Goal: Task Accomplishment & Management: Complete application form

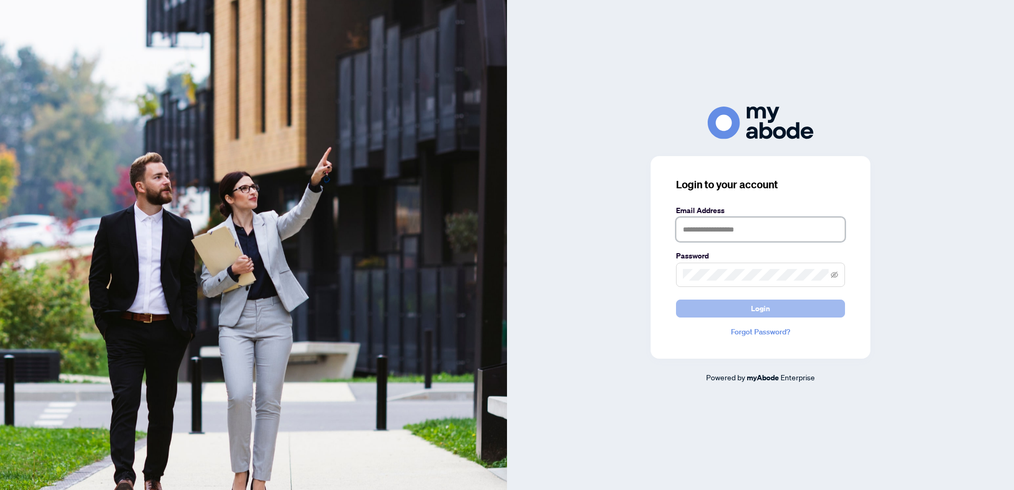
type input "**********"
click at [754, 310] on span "Login" at bounding box center [760, 308] width 19 height 17
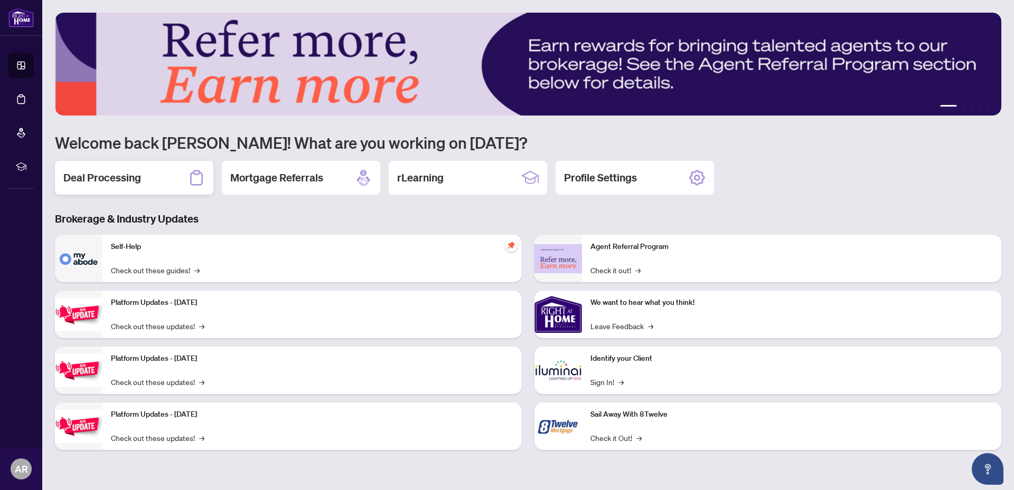
click at [145, 175] on div "Deal Processing" at bounding box center [134, 178] width 158 height 34
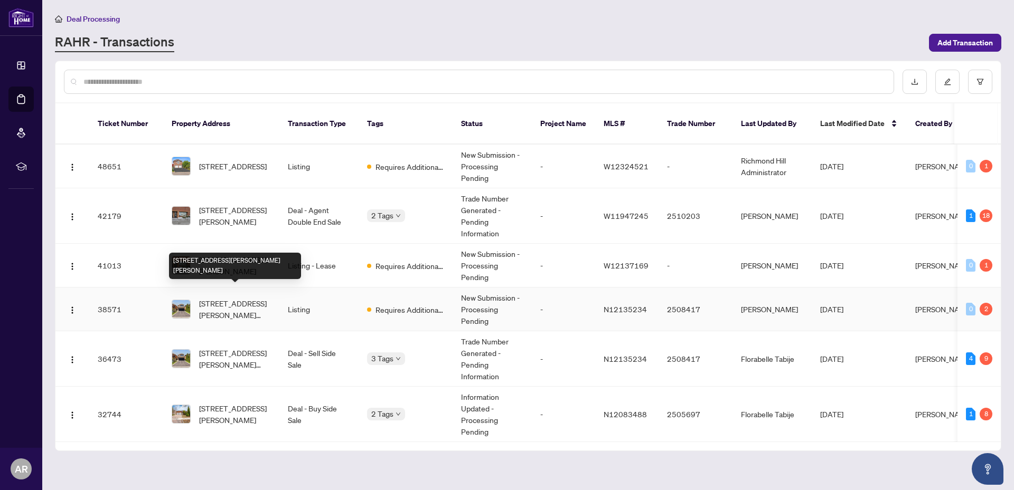
click at [211, 298] on span "46 ELENA Cres, Vaughan, Ontario L6A 2J4, Canada" at bounding box center [235, 309] width 72 height 23
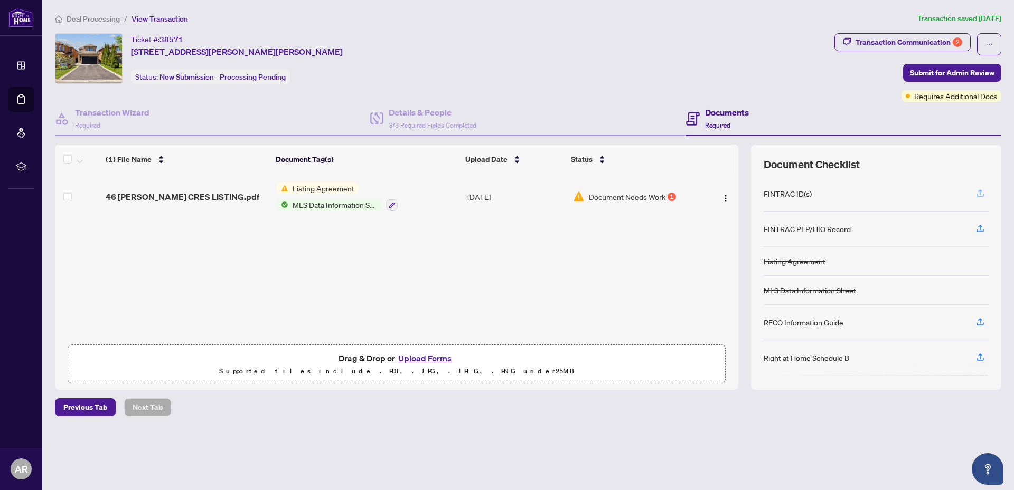
click at [976, 189] on icon "button" at bounding box center [980, 193] width 10 height 10
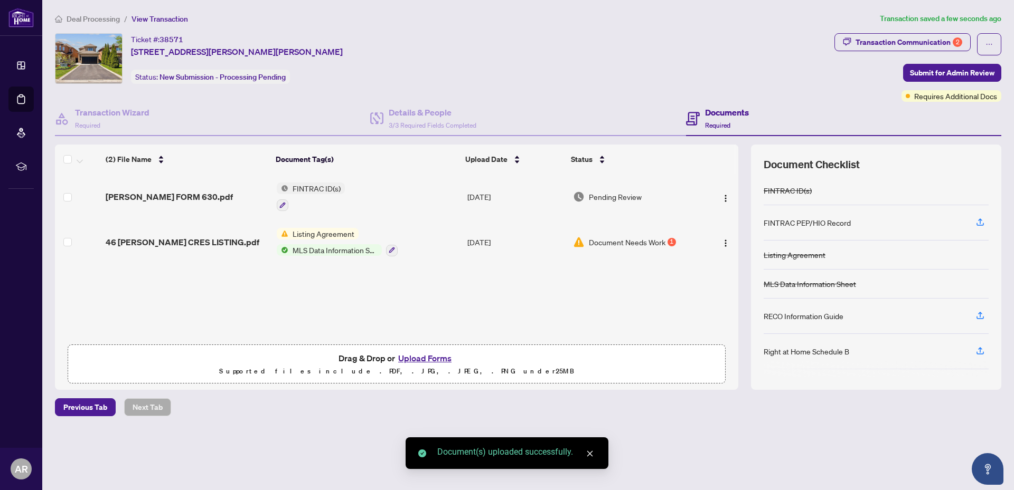
click at [591, 452] on icon "close" at bounding box center [590, 454] width 6 height 6
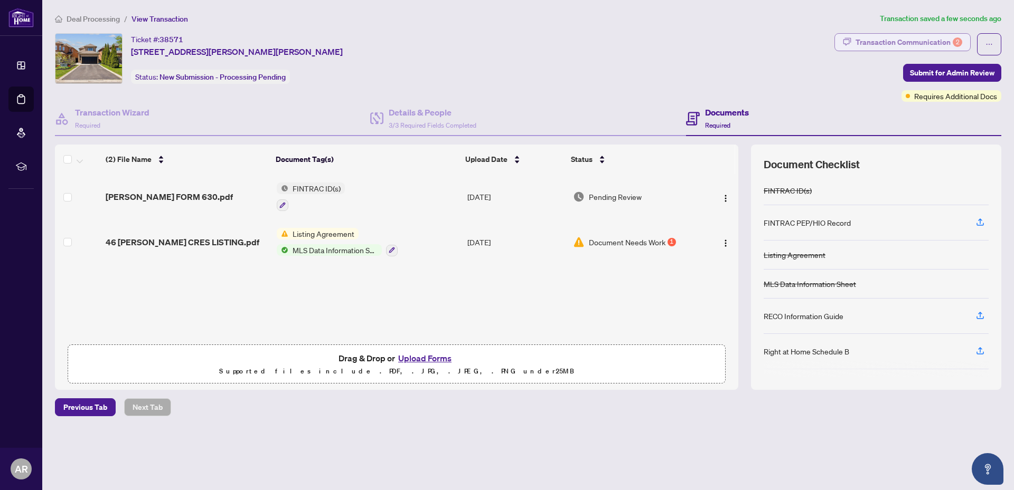
click at [930, 46] on div "Transaction Communication 2" at bounding box center [908, 42] width 107 height 17
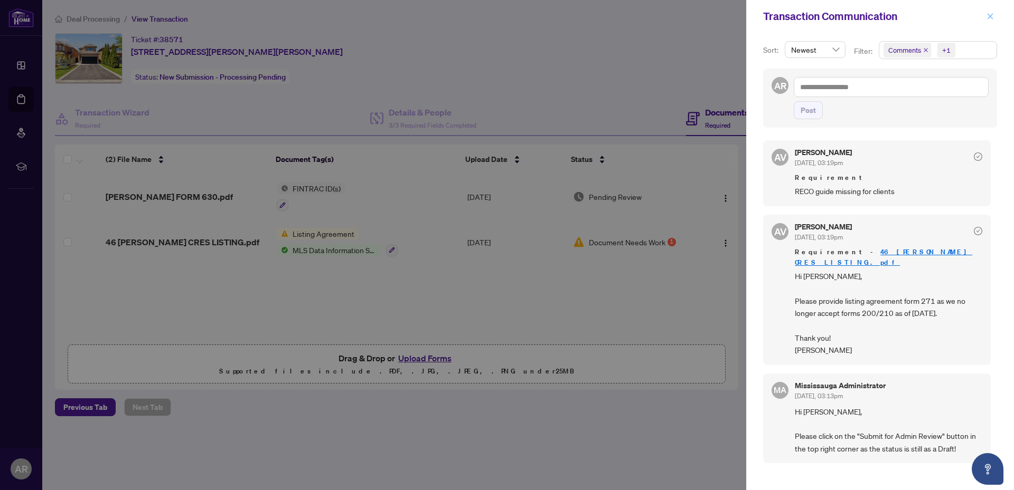
click at [988, 16] on icon "close" at bounding box center [989, 16] width 7 height 7
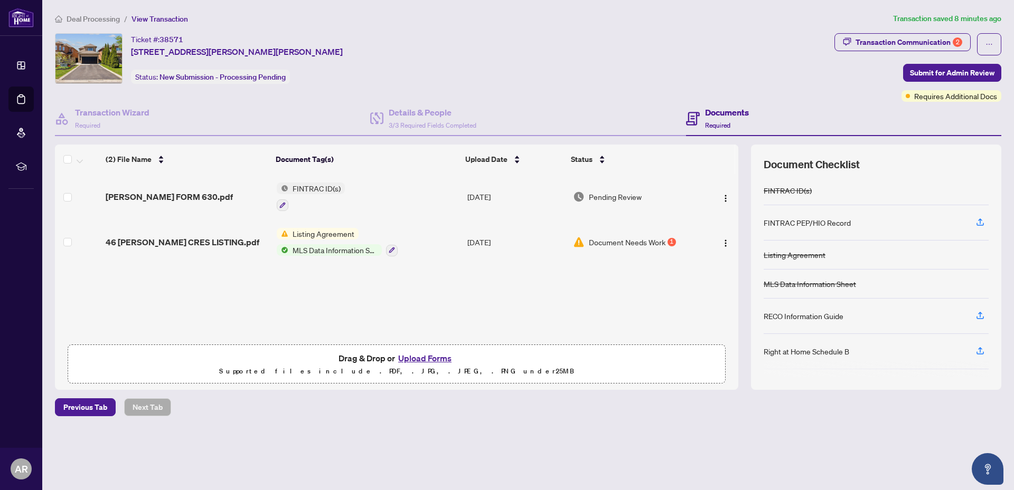
click at [312, 235] on span "Listing Agreement" at bounding box center [323, 234] width 70 height 12
click at [316, 251] on span "MLS Data Information Sheet" at bounding box center [334, 250] width 93 height 12
click at [618, 243] on span "Document Needs Work" at bounding box center [627, 243] width 77 height 12
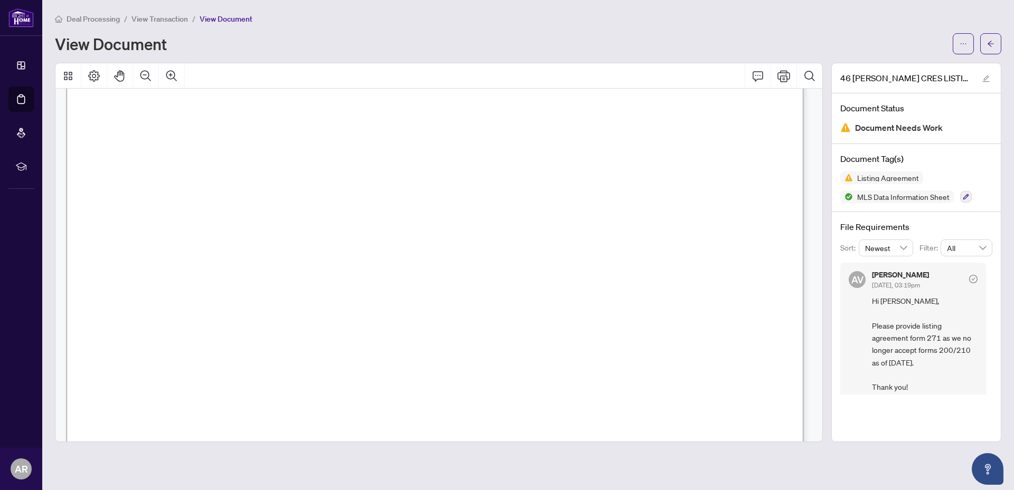
scroll to position [25, 0]
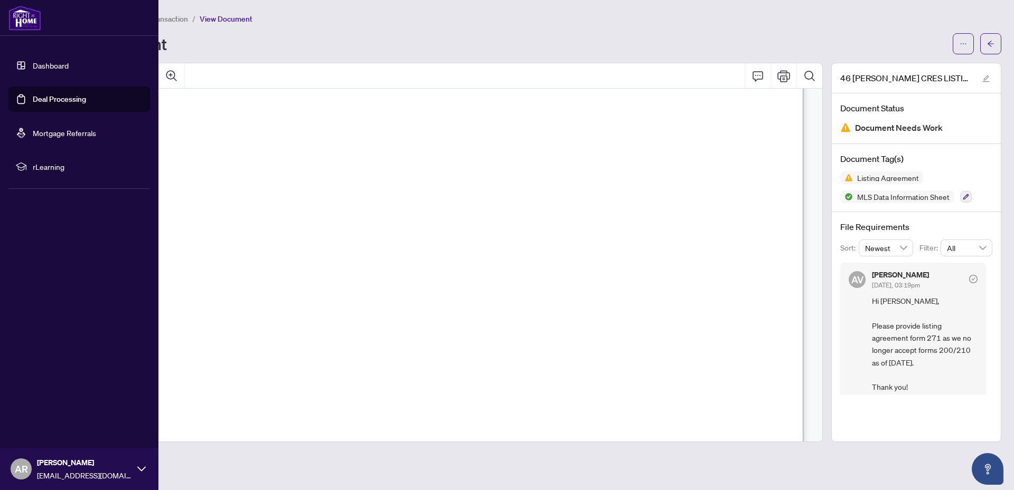
click at [43, 65] on link "Dashboard" at bounding box center [51, 66] width 36 height 10
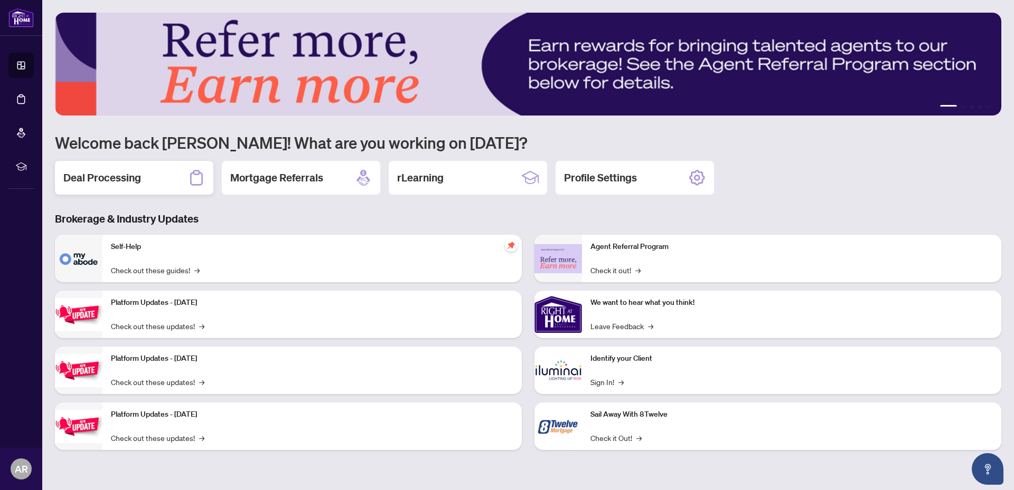
click at [93, 180] on h2 "Deal Processing" at bounding box center [102, 178] width 78 height 15
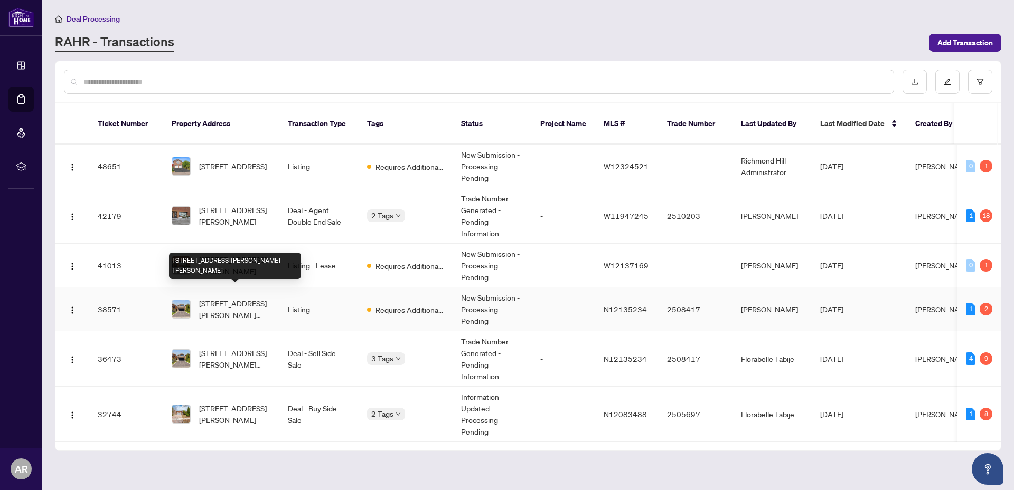
click at [230, 298] on span "46 ELENA Cres, Vaughan, Ontario L6A 2J4, Canada" at bounding box center [235, 309] width 72 height 23
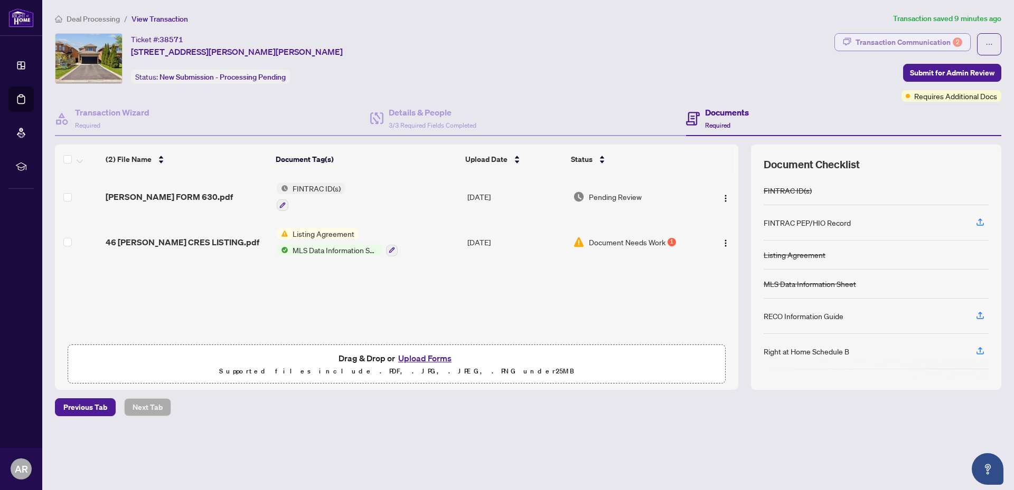
click at [925, 42] on div "Transaction Communication 2" at bounding box center [908, 42] width 107 height 17
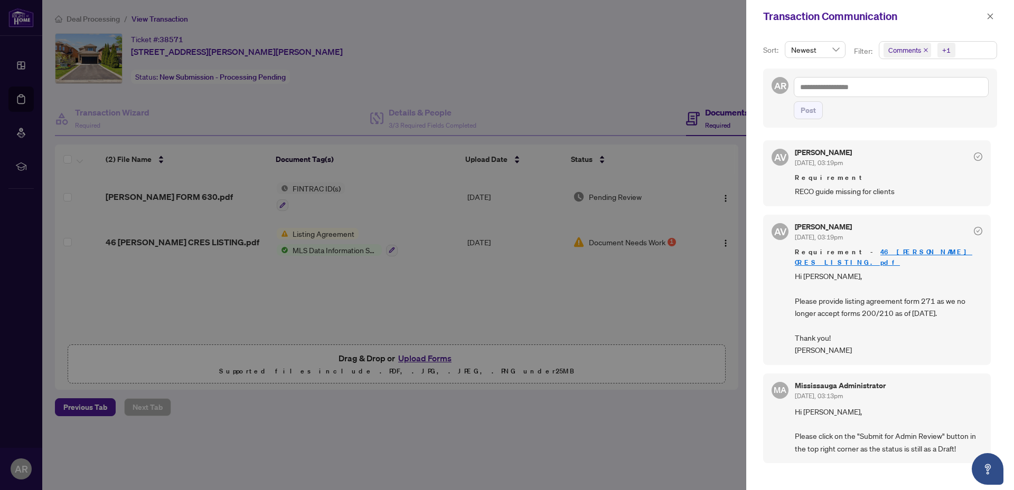
scroll to position [2, 0]
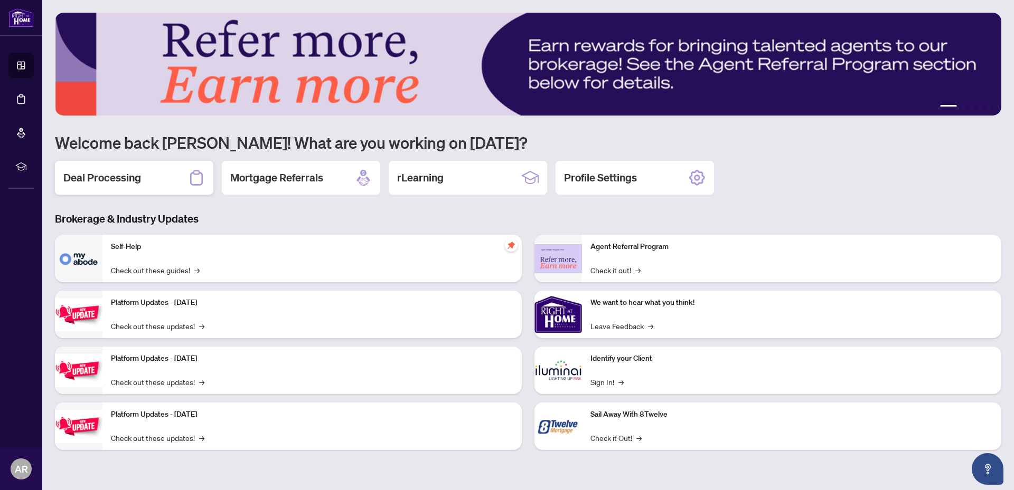
click at [116, 180] on h2 "Deal Processing" at bounding box center [102, 178] width 78 height 15
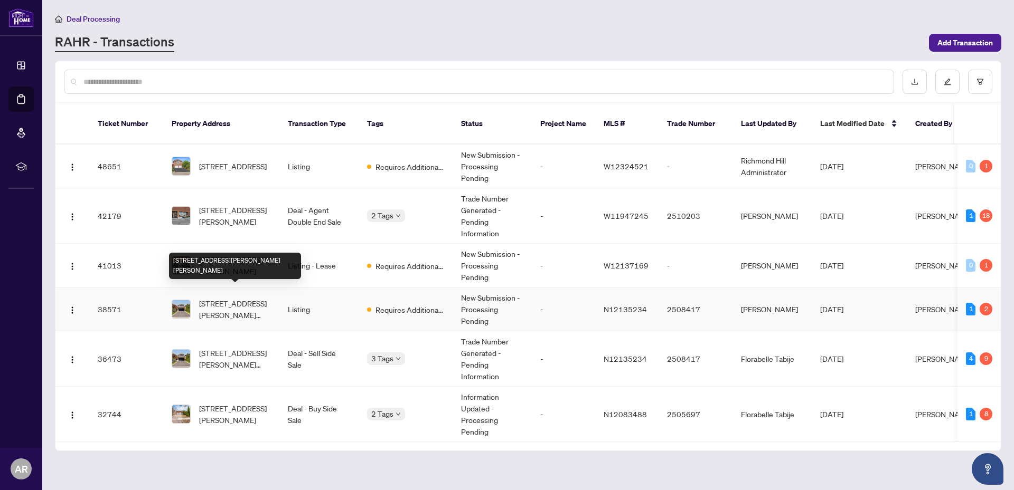
click at [216, 298] on span "46 ELENA Cres, Vaughan, Ontario L6A 2J4, Canada" at bounding box center [235, 309] width 72 height 23
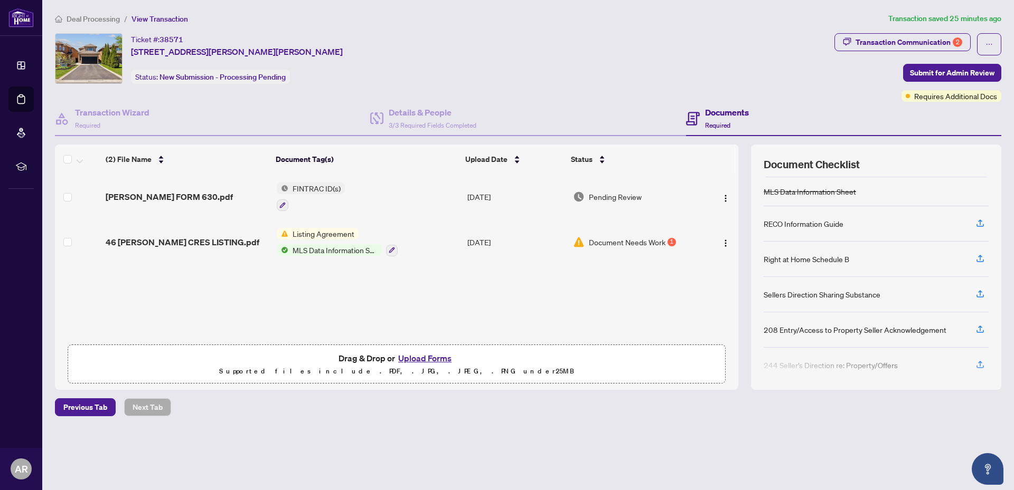
scroll to position [102, 0]
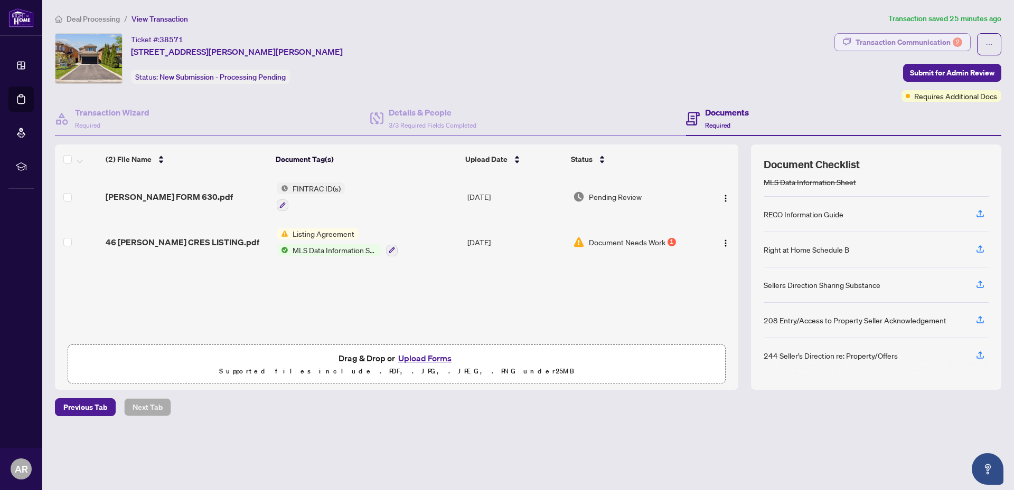
click at [921, 34] on div "Transaction Communication 2" at bounding box center [908, 42] width 107 height 17
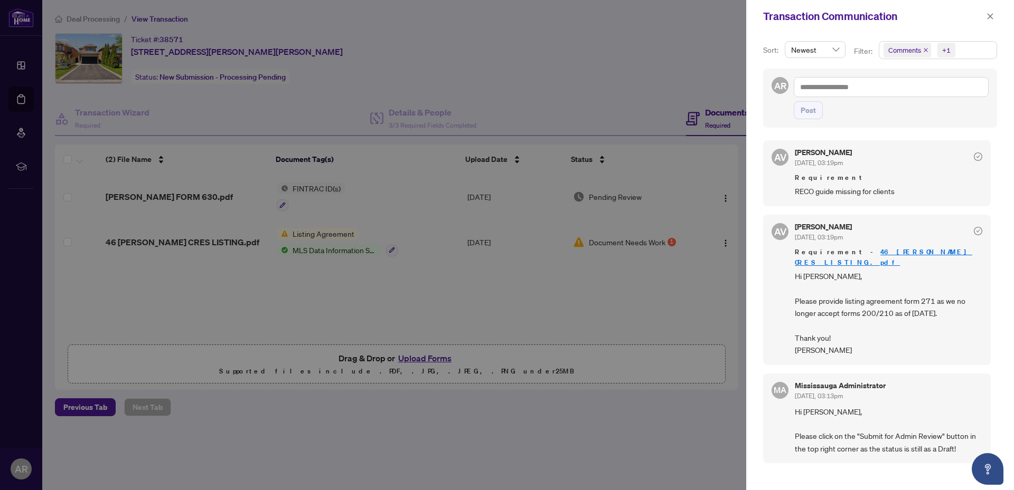
click at [624, 317] on div at bounding box center [507, 245] width 1014 height 490
drag, startPoint x: 985, startPoint y: 17, endPoint x: 975, endPoint y: 26, distance: 14.2
click at [985, 16] on button "button" at bounding box center [990, 16] width 14 height 13
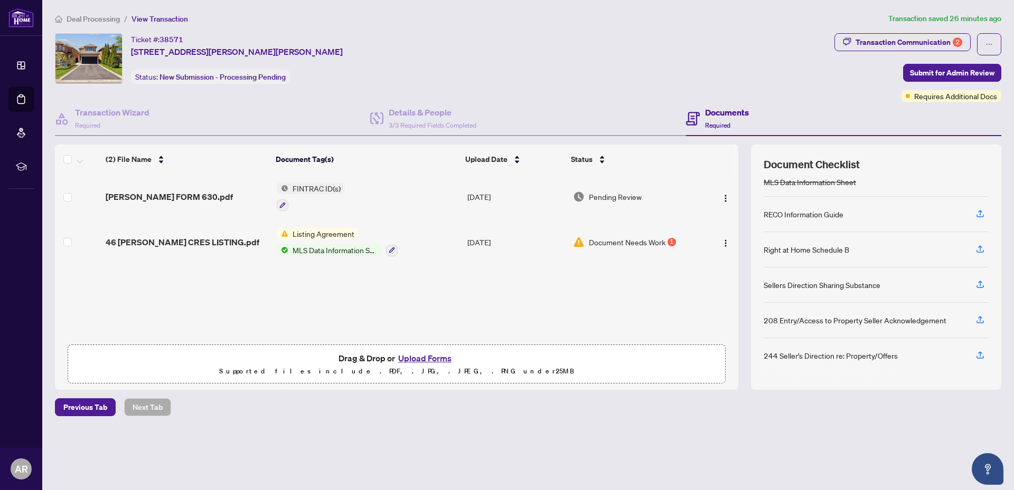
click at [421, 360] on button "Upload Forms" at bounding box center [425, 359] width 60 height 14
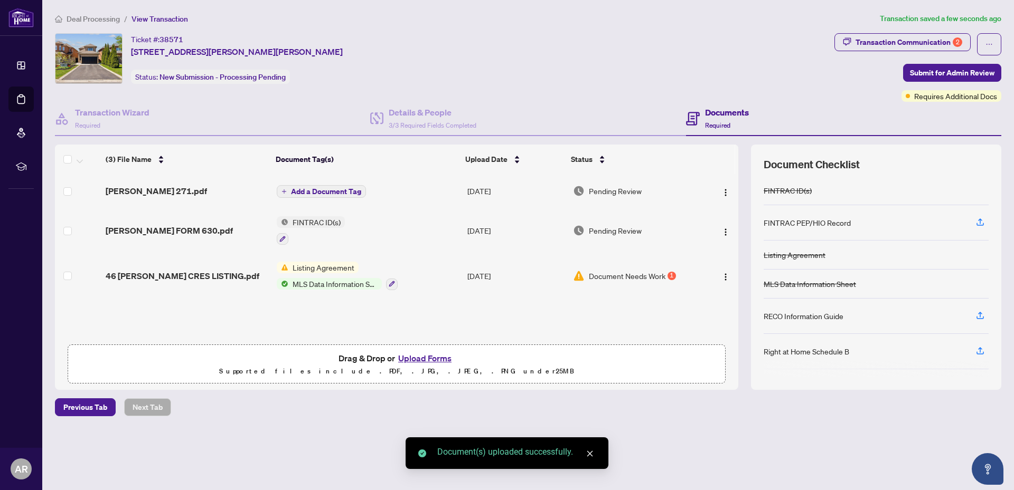
click at [592, 455] on icon "close" at bounding box center [589, 453] width 7 height 7
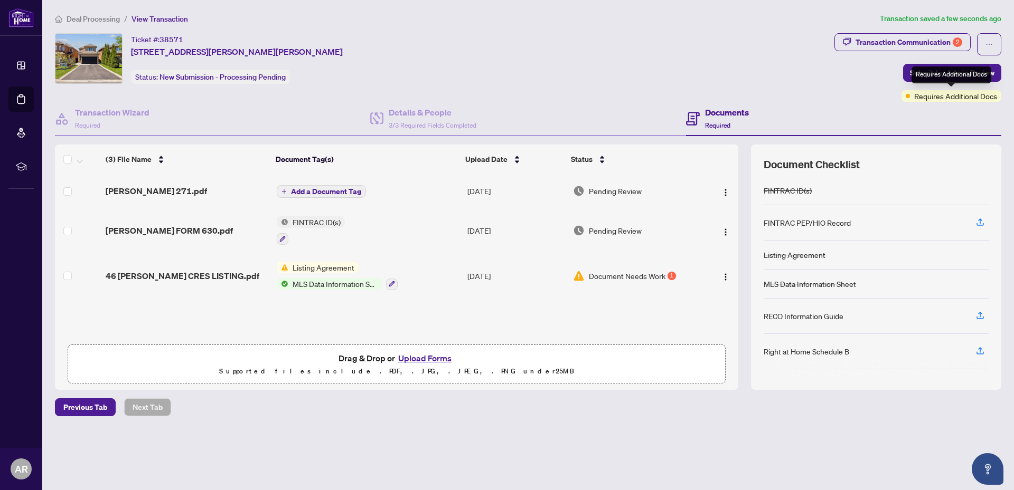
click at [946, 98] on span "Requires Additional Docs" at bounding box center [955, 96] width 83 height 12
click at [894, 37] on div "Transaction Communication 2" at bounding box center [908, 42] width 107 height 17
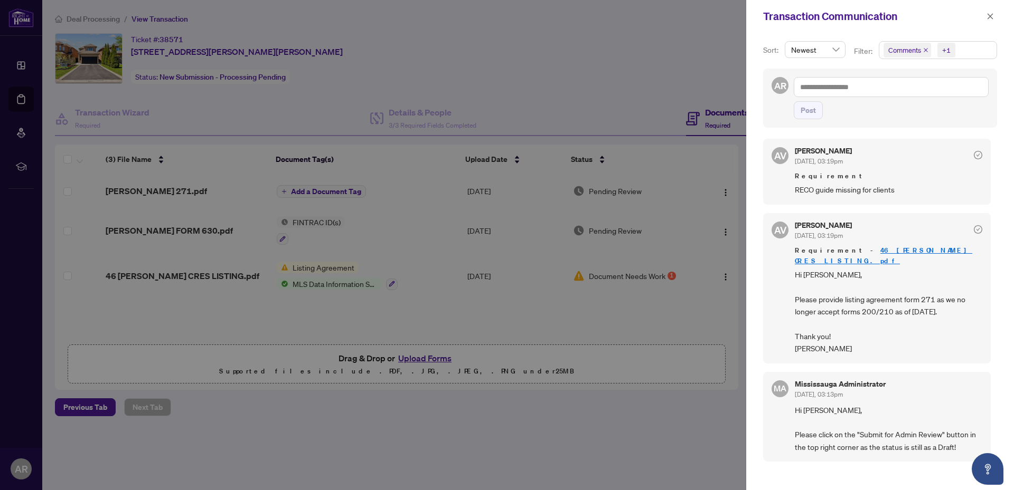
scroll to position [2, 0]
click at [993, 18] on icon "close" at bounding box center [989, 16] width 7 height 7
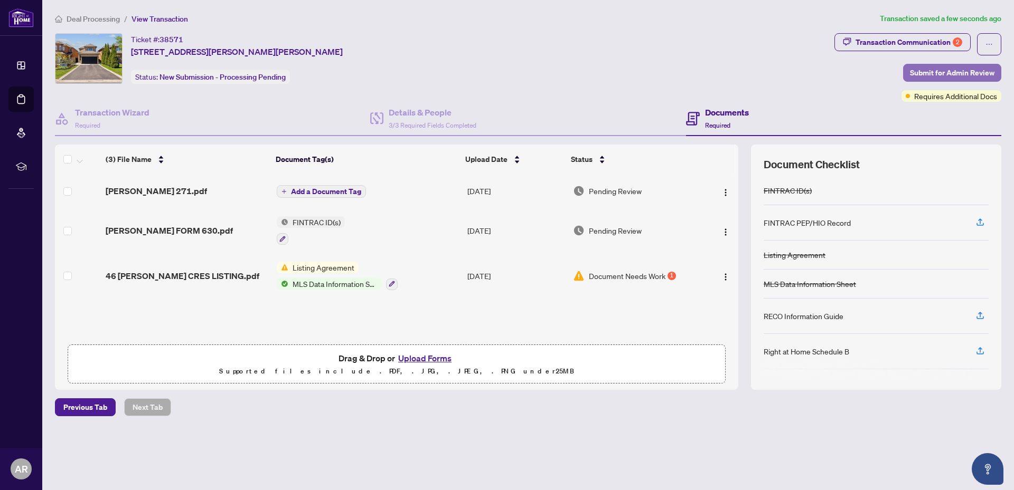
click at [973, 67] on span "Submit for Admin Review" at bounding box center [952, 72] width 84 height 17
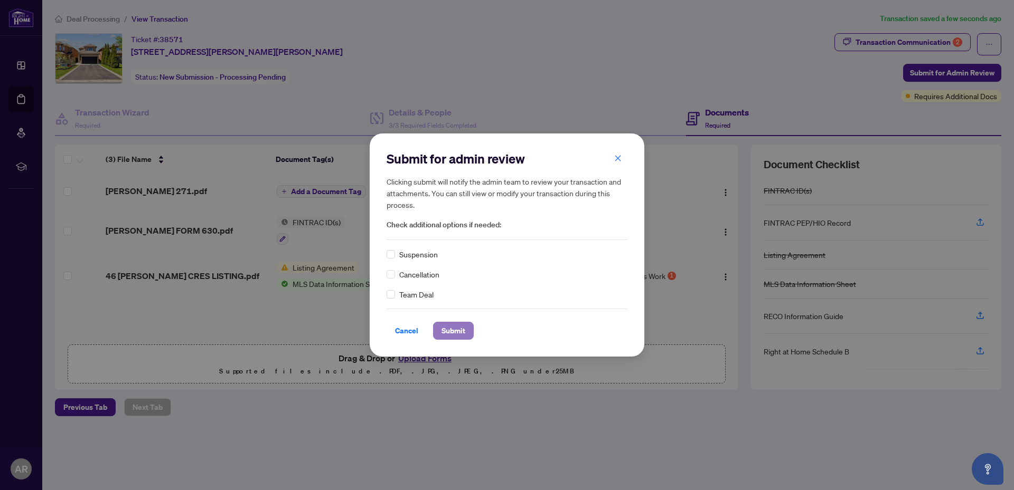
click at [455, 334] on span "Submit" at bounding box center [453, 331] width 24 height 17
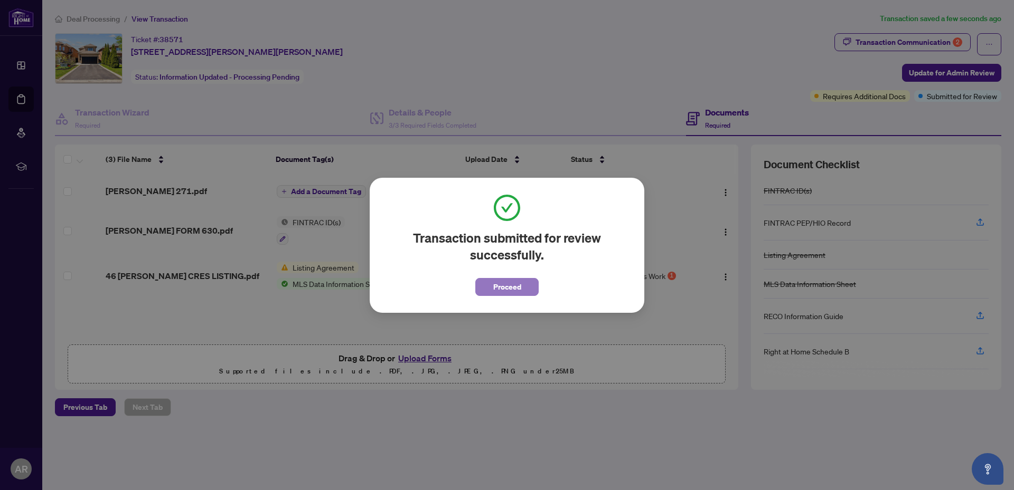
click at [486, 291] on button "Proceed" at bounding box center [506, 287] width 63 height 18
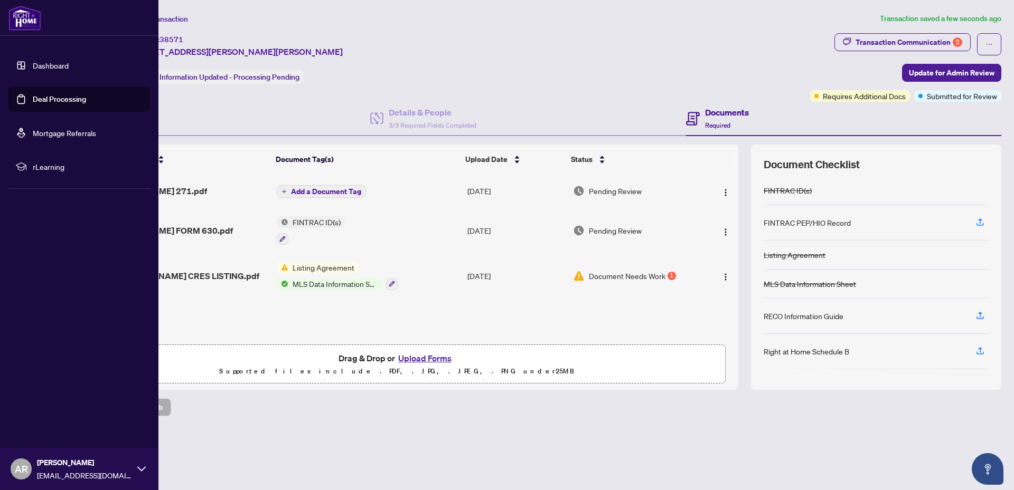
click at [15, 469] on span "AR" at bounding box center [21, 469] width 13 height 15
click at [58, 406] on button "Logout" at bounding box center [79, 407] width 142 height 18
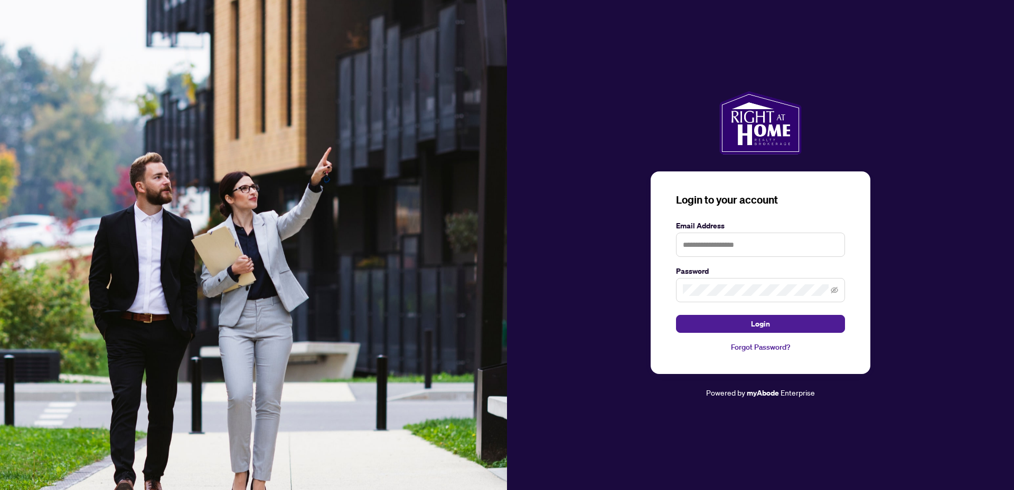
click at [45, 407] on img at bounding box center [253, 245] width 507 height 490
type input "**********"
